Goal: Find specific page/section: Find specific page/section

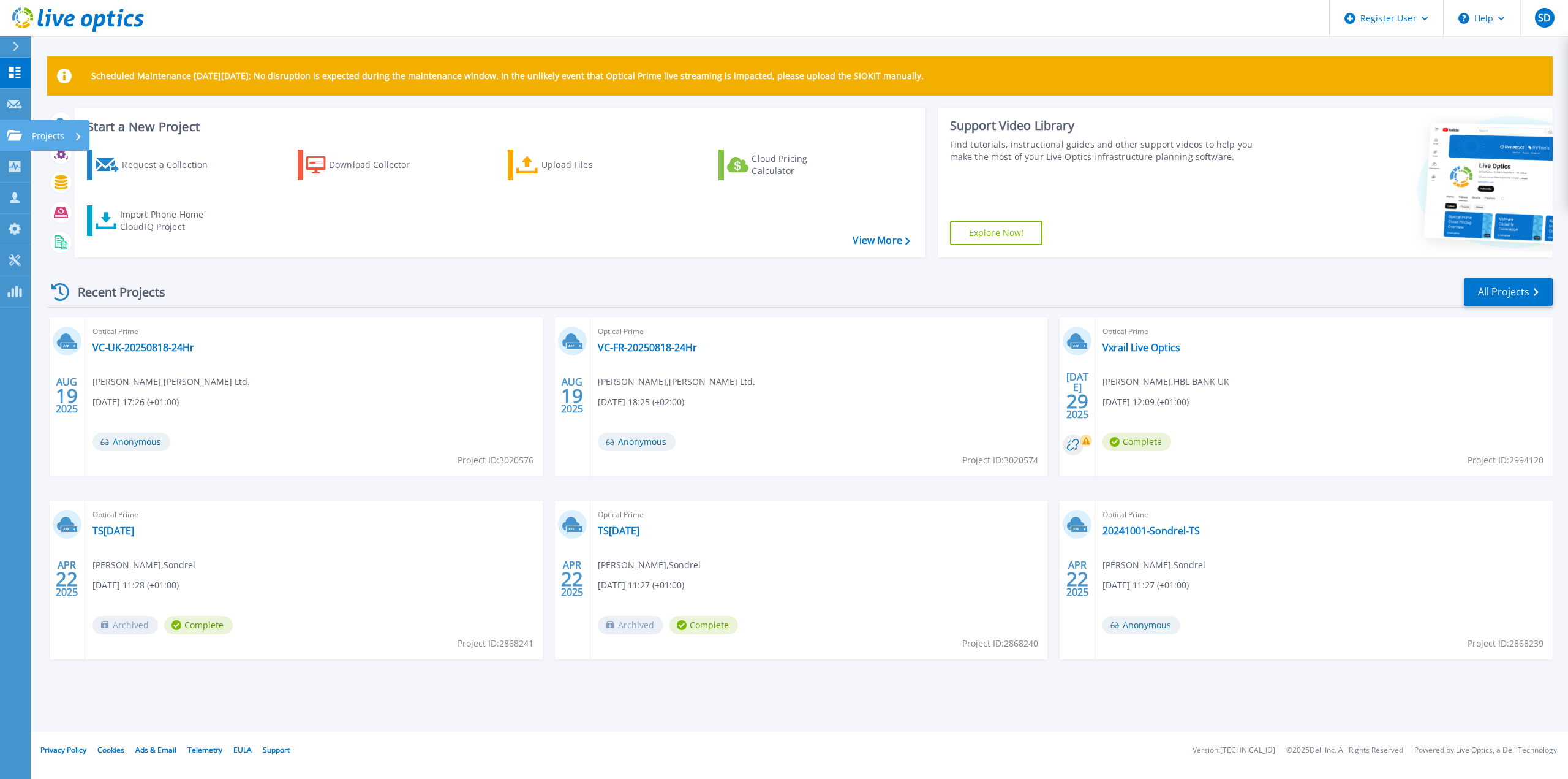
click at [18, 122] on link "Projects Projects" at bounding box center [15, 136] width 31 height 32
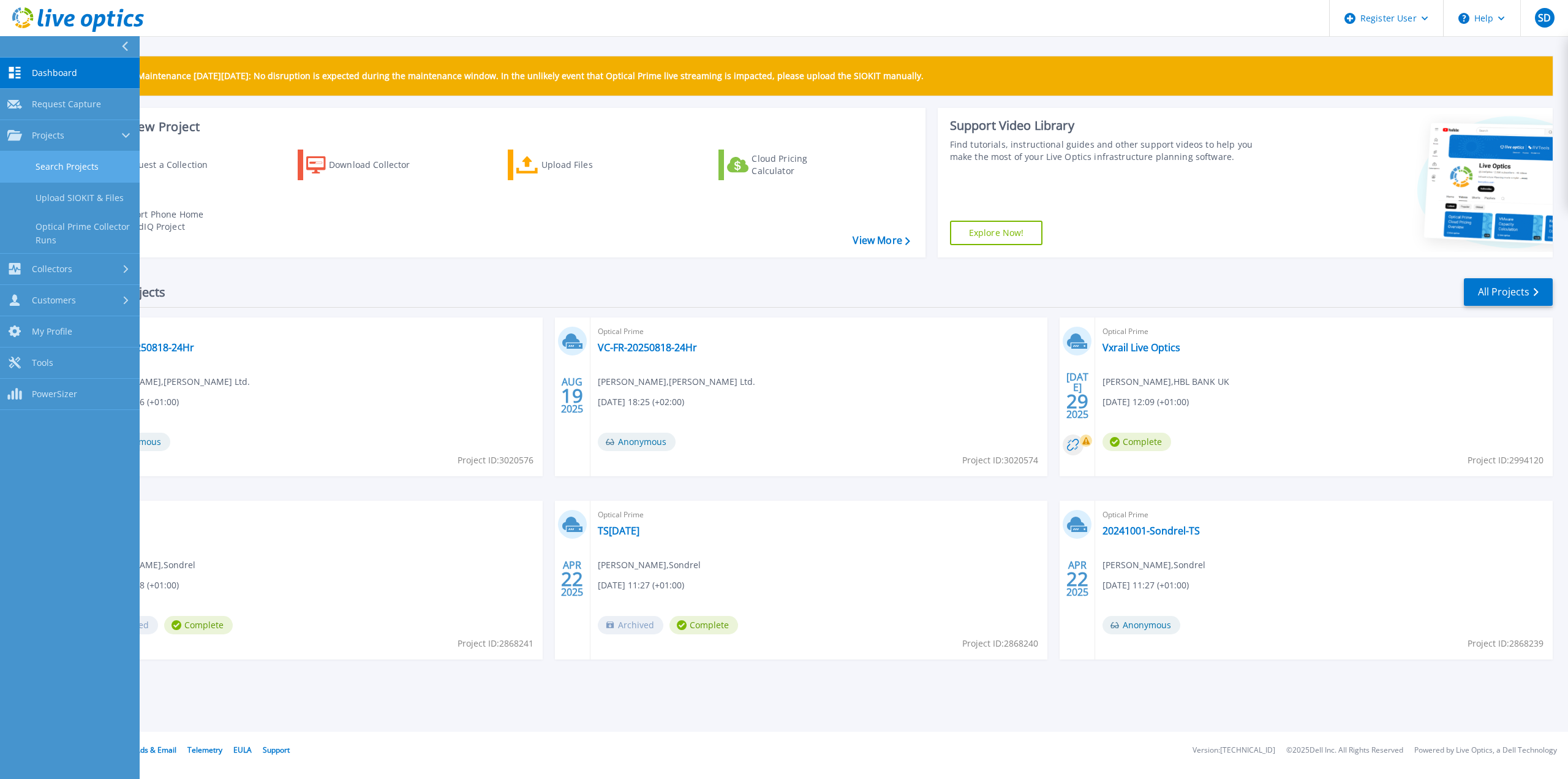
click at [49, 172] on link "Search Projects" at bounding box center [70, 166] width 139 height 32
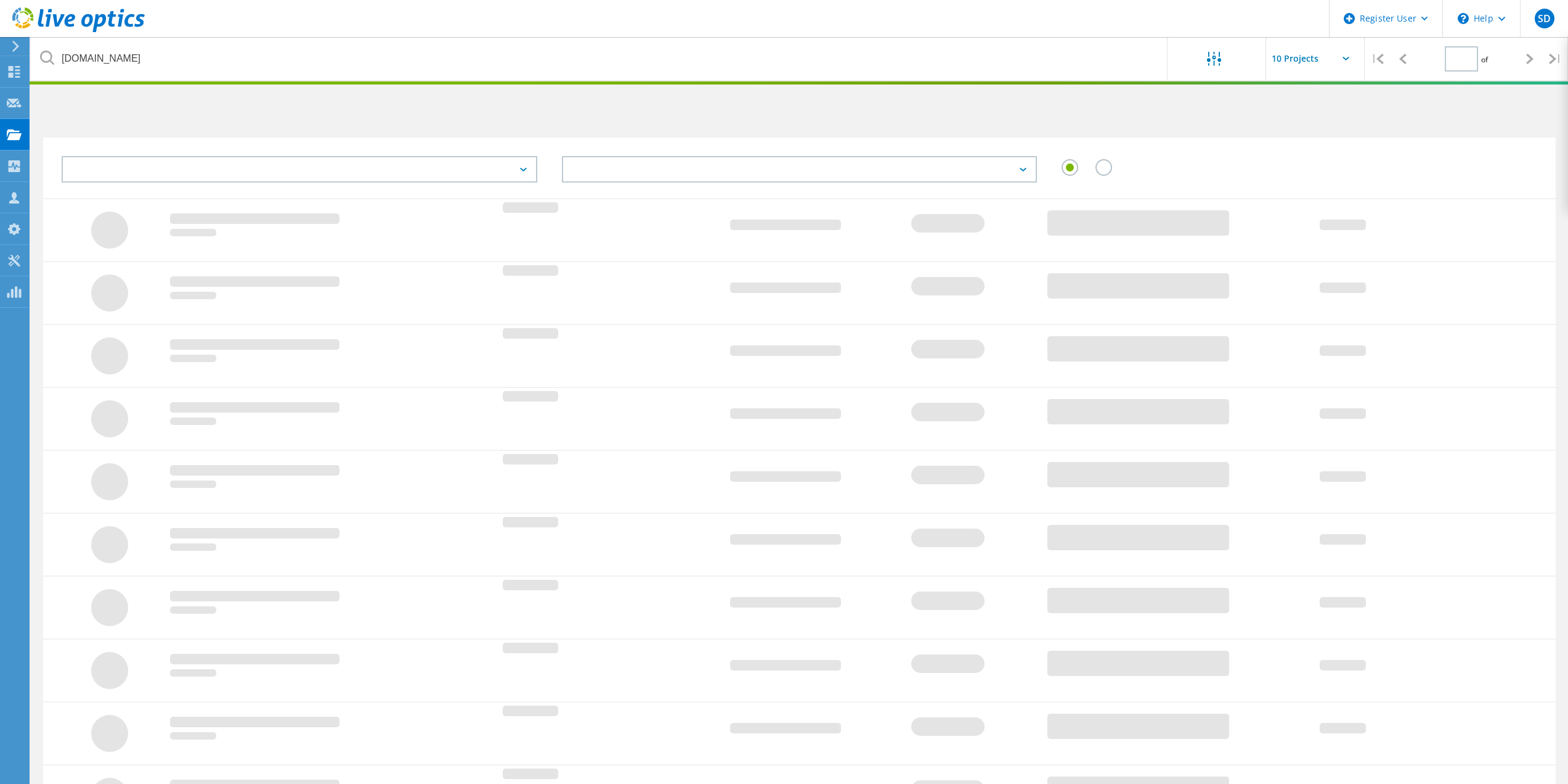
type input "1"
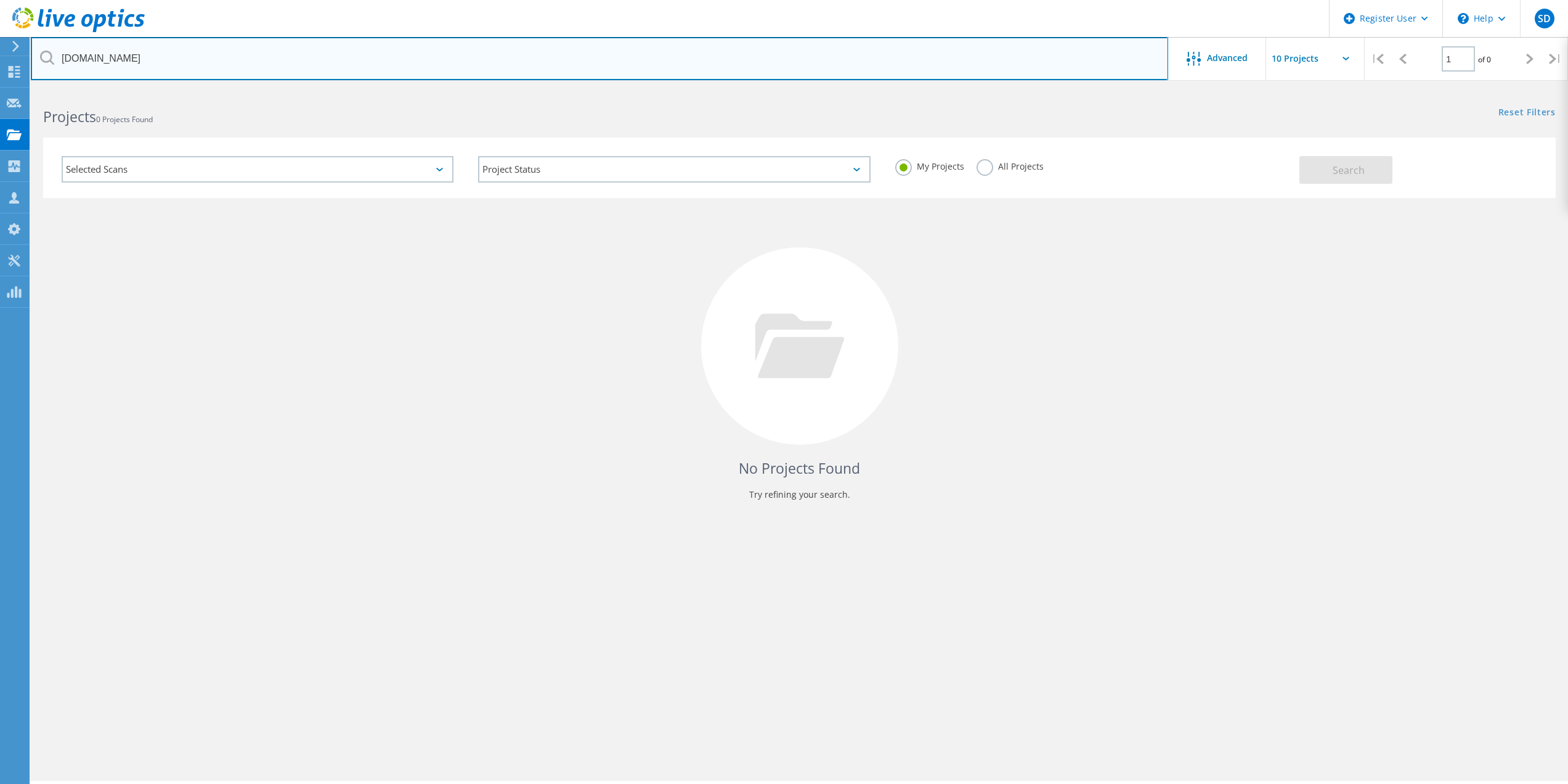
click at [226, 54] on input "bbva.com" at bounding box center [599, 58] width 1138 height 43
type input "b"
paste input "Mirza.Baig@ltn.aero"
type input "Mirza.Baig@ltn.aero"
